Goal: Check status: Check status

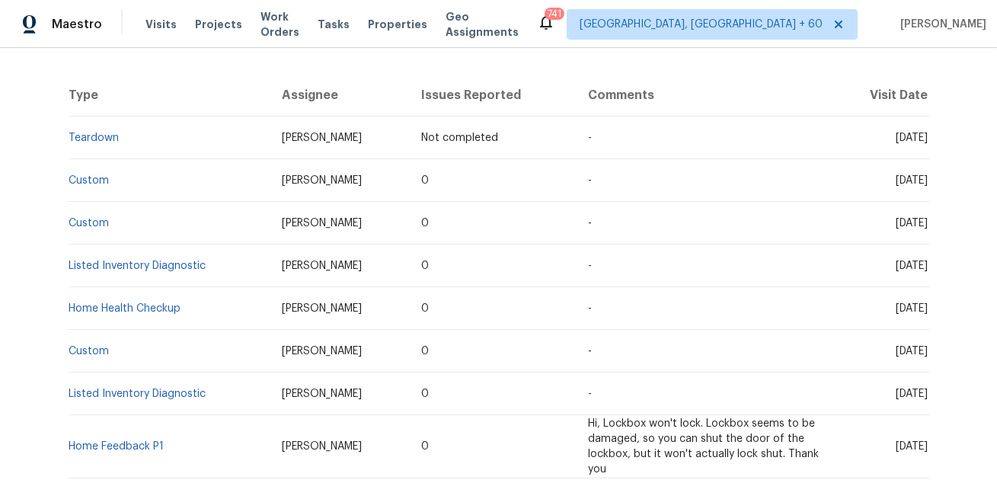
scroll to position [264, 0]
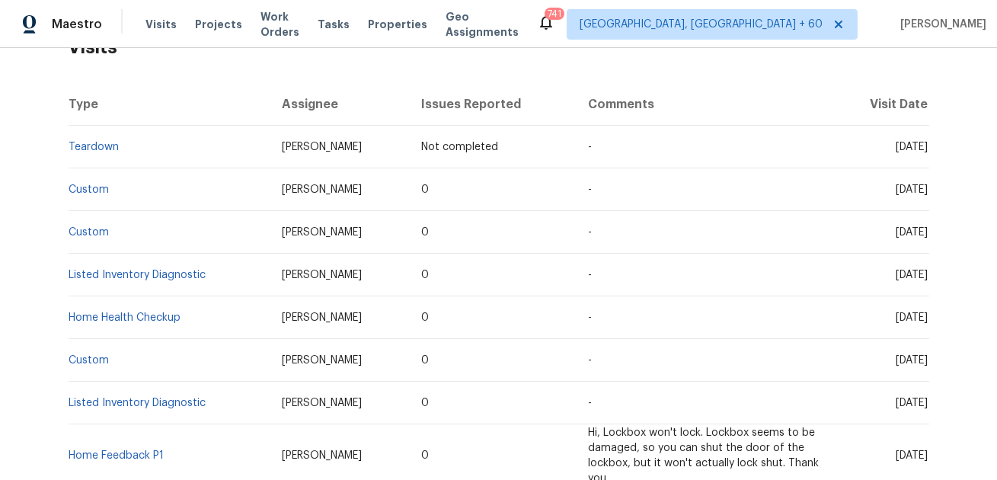
click at [85, 183] on td "Custom" at bounding box center [169, 189] width 201 height 43
click at [85, 193] on link "Custom" at bounding box center [89, 189] width 40 height 11
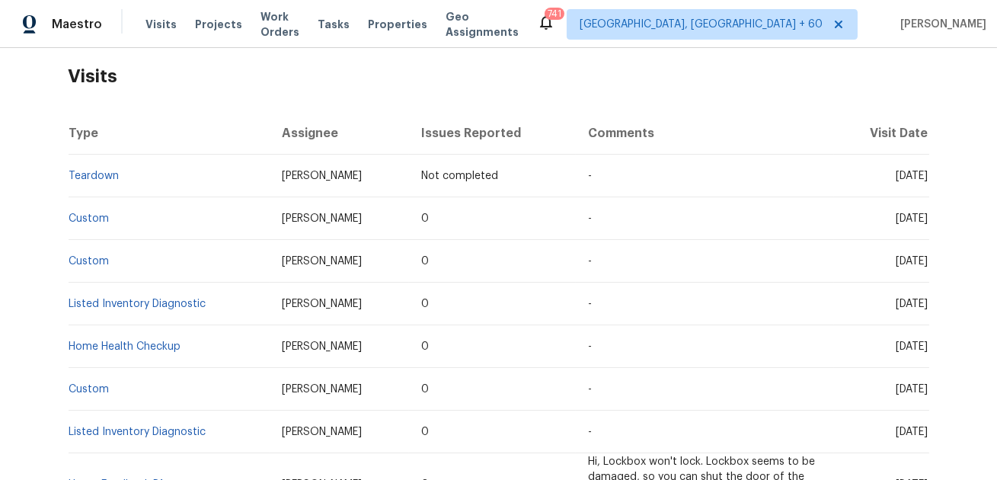
scroll to position [244, 0]
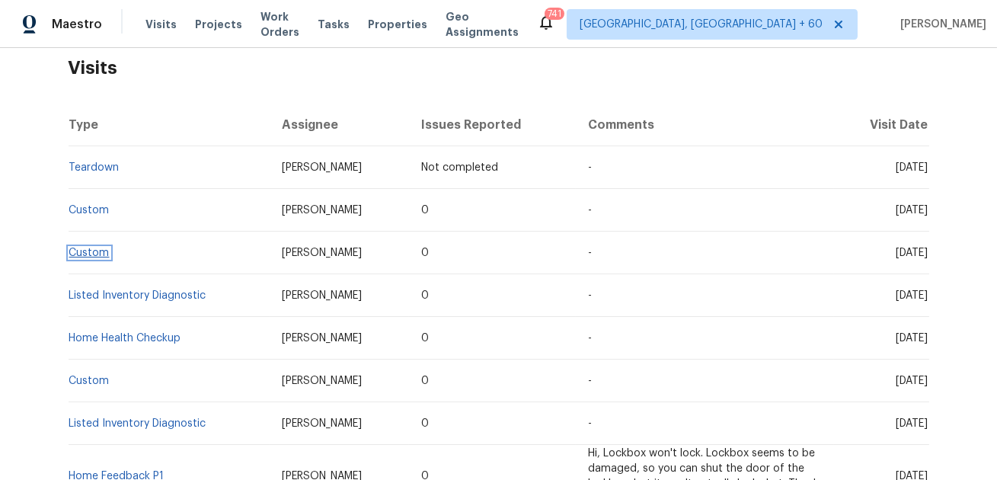
click at [92, 256] on link "Custom" at bounding box center [89, 253] width 40 height 11
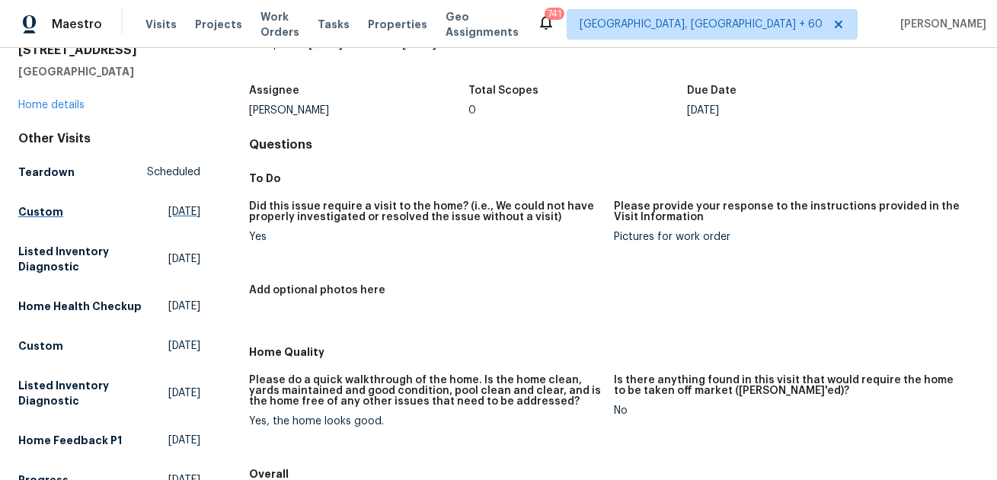
scroll to position [70, 0]
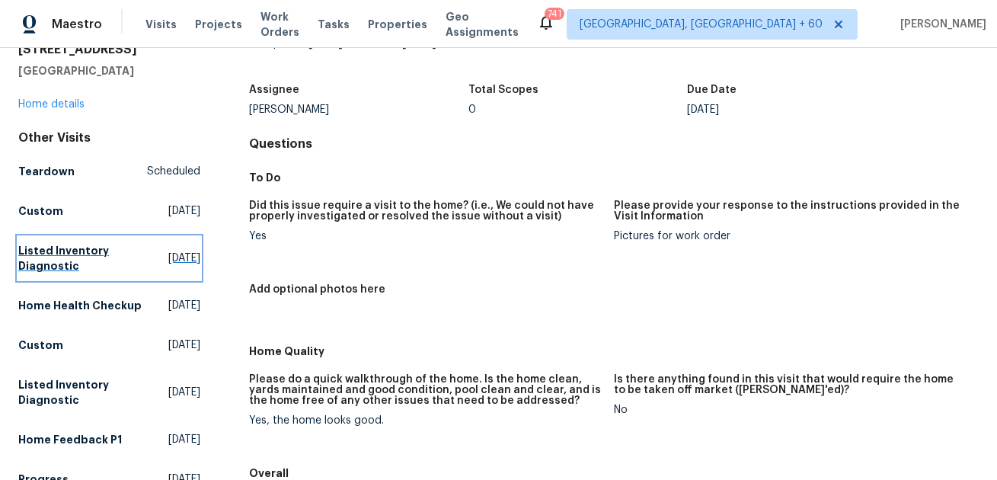
click at [50, 263] on h5 "Listed Inventory Diagnostic" at bounding box center [93, 258] width 150 height 30
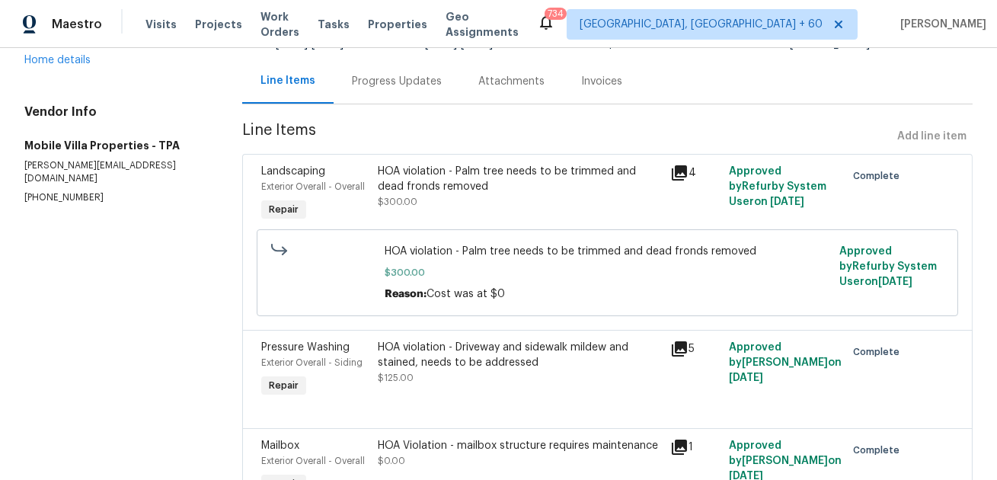
scroll to position [123, 0]
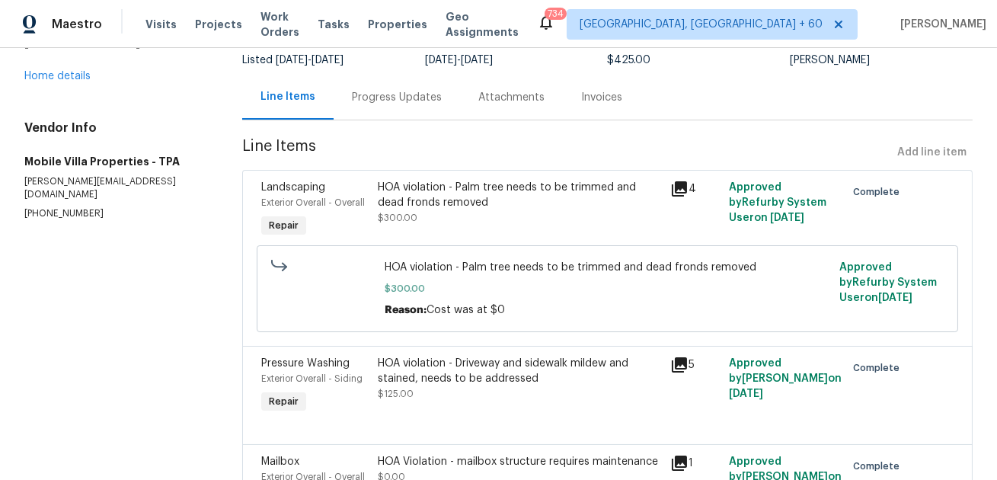
click at [394, 92] on div "Progress Updates" at bounding box center [397, 97] width 90 height 15
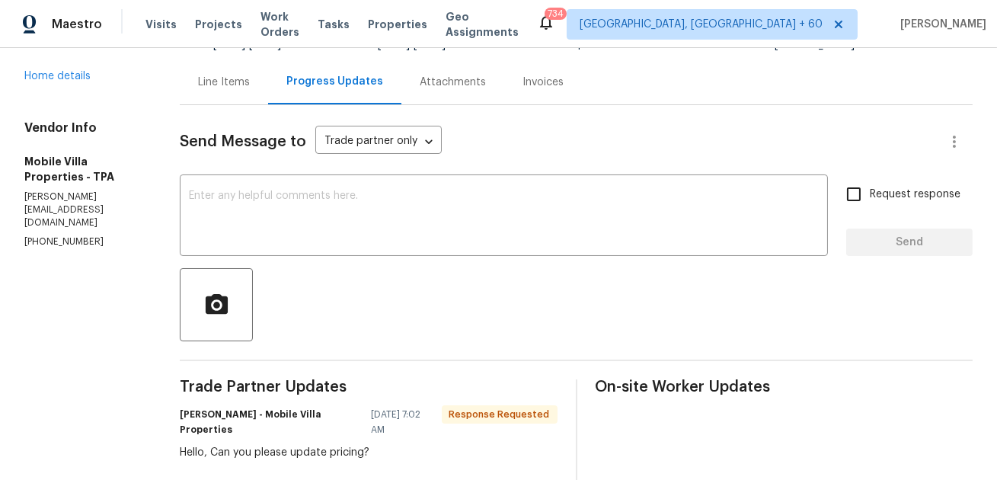
scroll to position [325, 0]
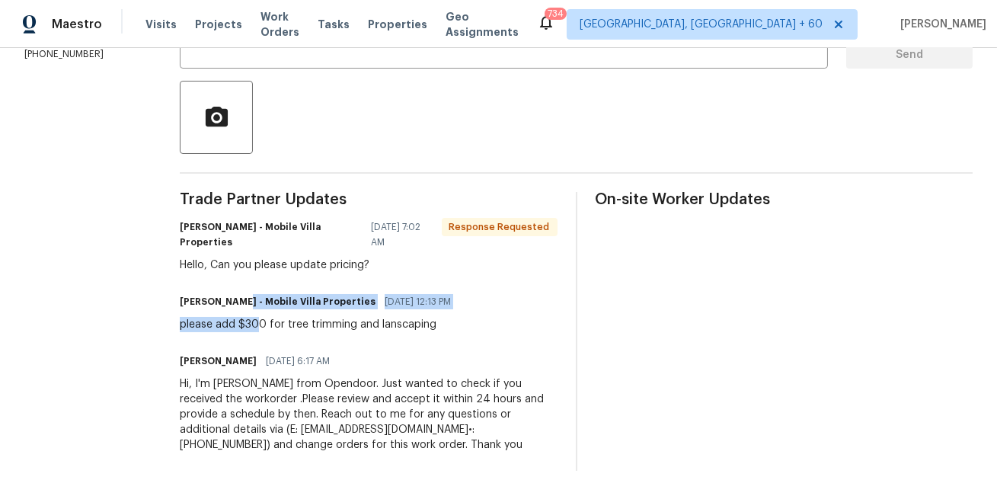
drag, startPoint x: 252, startPoint y: 315, endPoint x: 230, endPoint y: 288, distance: 34.6
click at [230, 291] on div "James Carey - Mobile Villa Properties 09/16/2025 12:13 PM please add $300 for t…" at bounding box center [320, 311] width 280 height 41
click at [385, 294] on span "09/16/2025 12:13 PM" at bounding box center [418, 301] width 66 height 15
click at [286, 317] on div "please add $300 for tree trimming and lanscaping" at bounding box center [320, 324] width 280 height 15
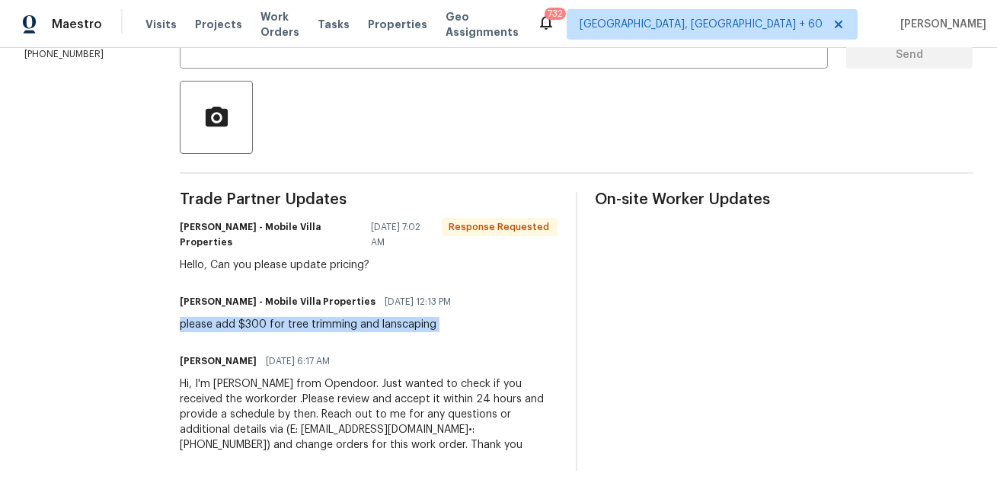
click at [286, 317] on div "please add $300 for tree trimming and lanscaping" at bounding box center [320, 324] width 280 height 15
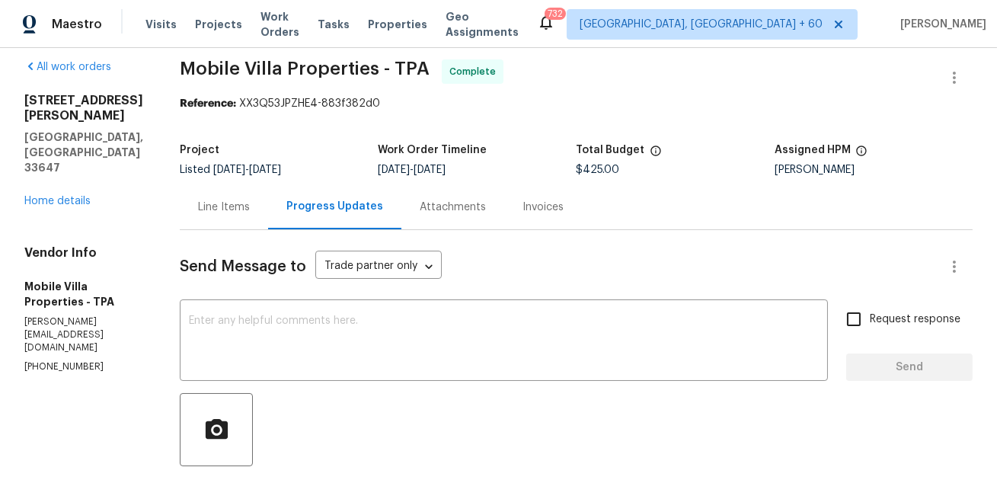
scroll to position [0, 0]
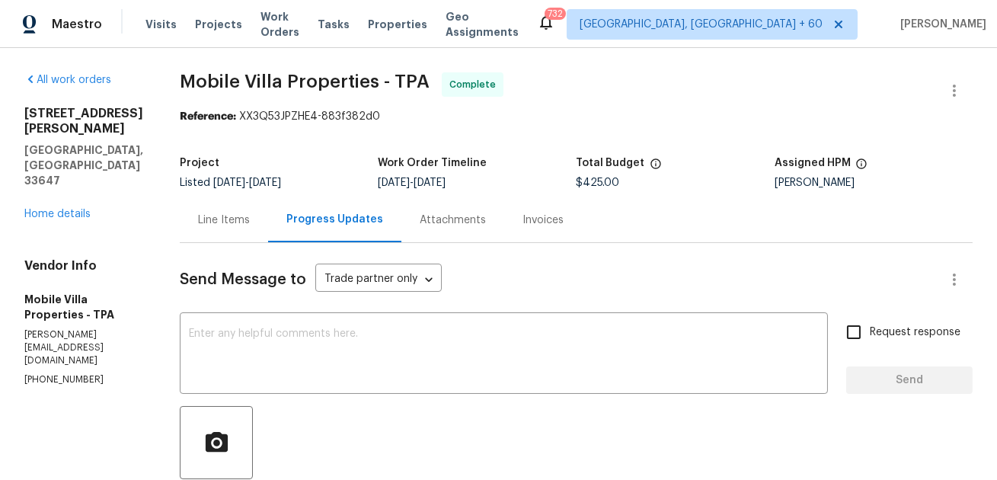
click at [219, 220] on div "Line Items" at bounding box center [224, 219] width 52 height 15
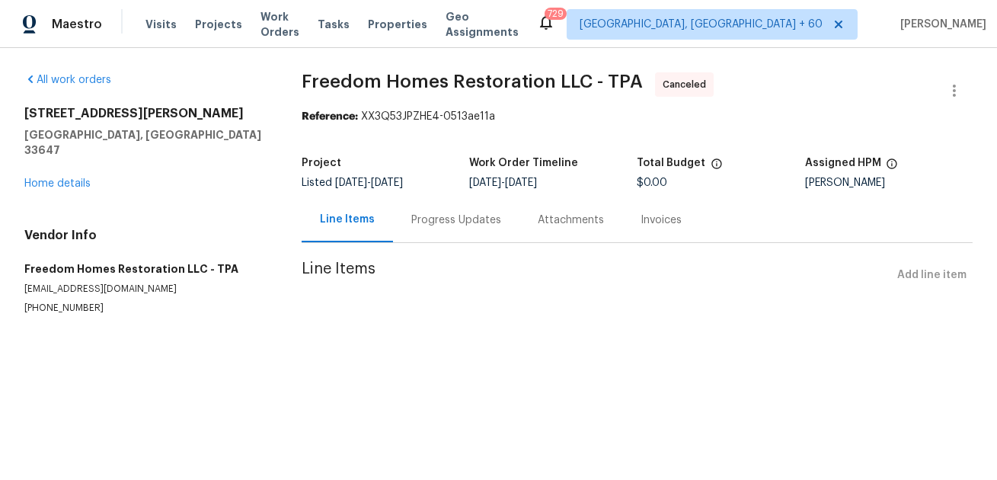
click at [443, 231] on div "Progress Updates" at bounding box center [456, 219] width 126 height 45
